Goal: Task Accomplishment & Management: Manage account settings

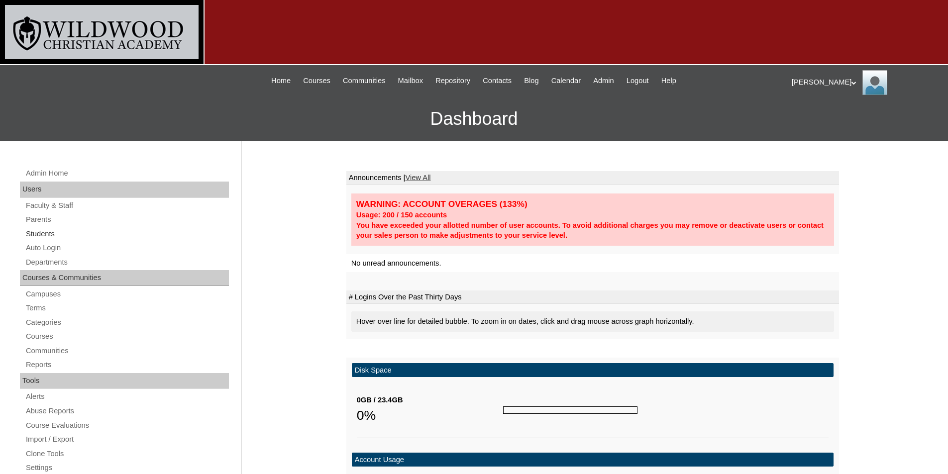
click at [41, 235] on link "Students" at bounding box center [127, 234] width 204 height 12
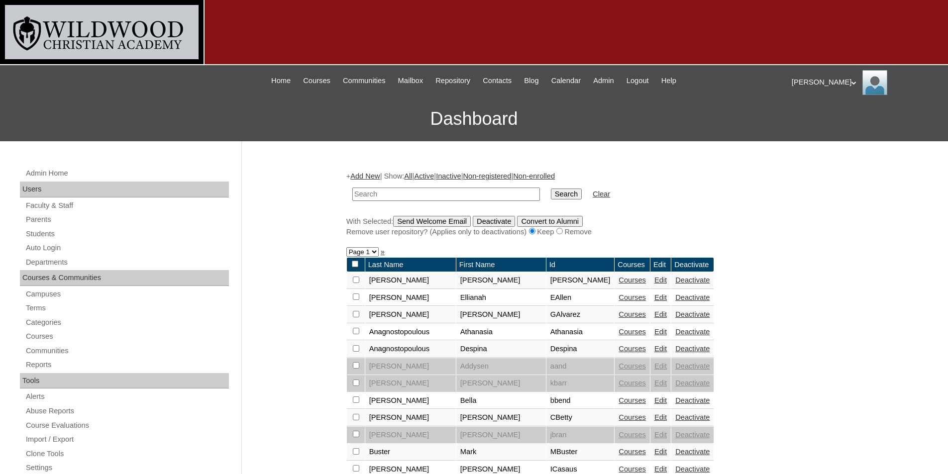
click at [412, 192] on input "text" at bounding box center [446, 194] width 188 height 13
type input "ham"
click at [551, 189] on input "Search" at bounding box center [566, 194] width 31 height 11
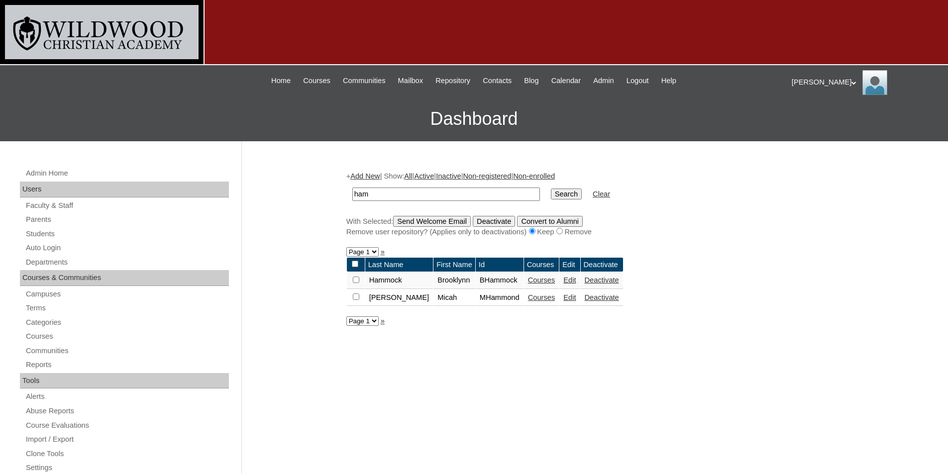
click at [528, 280] on link "Courses" at bounding box center [541, 280] width 27 height 8
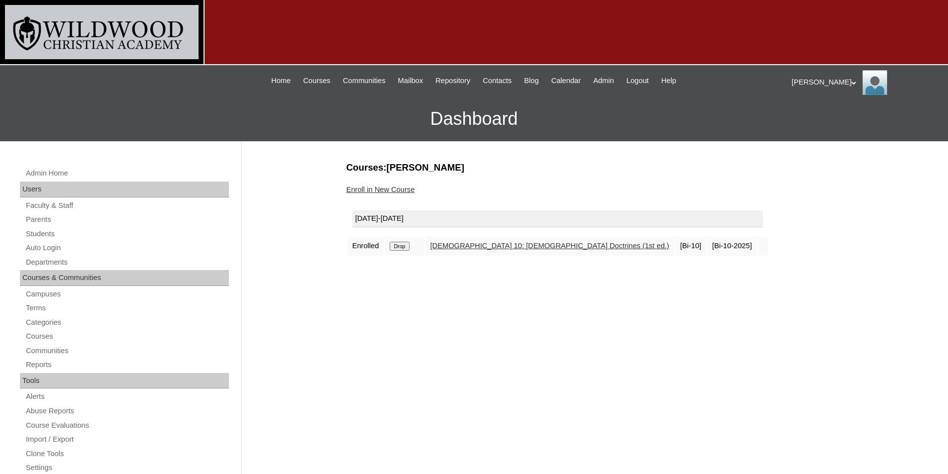
click at [398, 247] on input "Drop" at bounding box center [399, 246] width 19 height 9
click at [372, 190] on link "Enroll in New Course" at bounding box center [380, 190] width 69 height 8
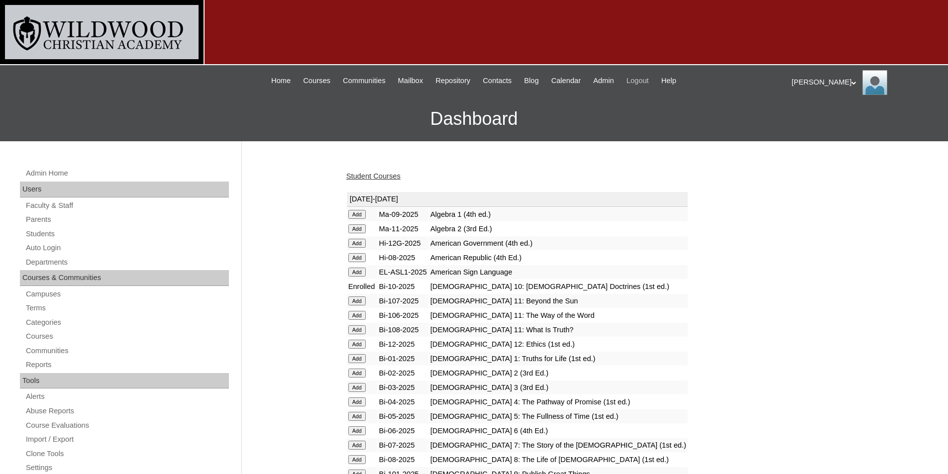
click at [638, 80] on span "Logout" at bounding box center [637, 80] width 22 height 11
